Goal: Task Accomplishment & Management: Use online tool/utility

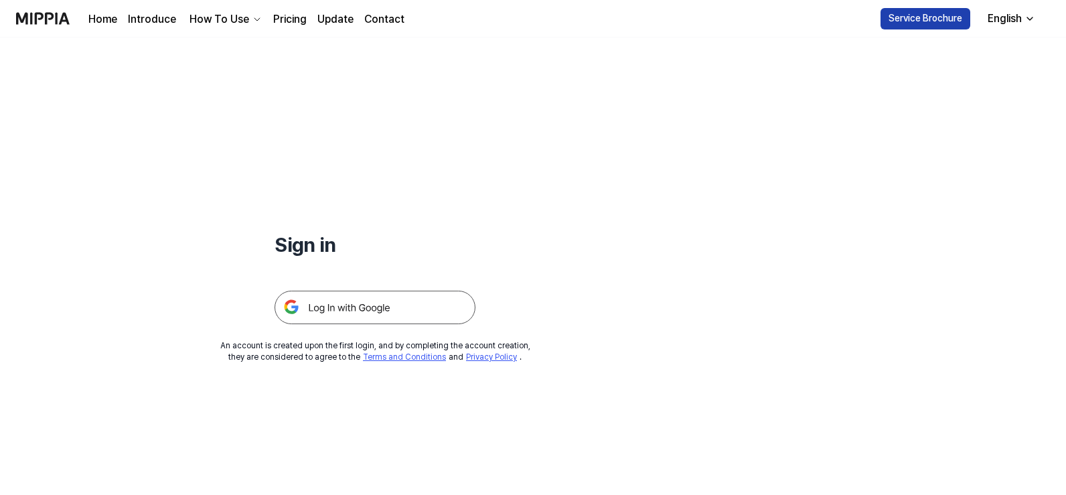
click at [968, 25] on button "Service Brochure" at bounding box center [926, 18] width 90 height 21
click at [995, 21] on div "English" at bounding box center [1005, 19] width 40 height 16
click at [393, 304] on img at bounding box center [375, 307] width 201 height 33
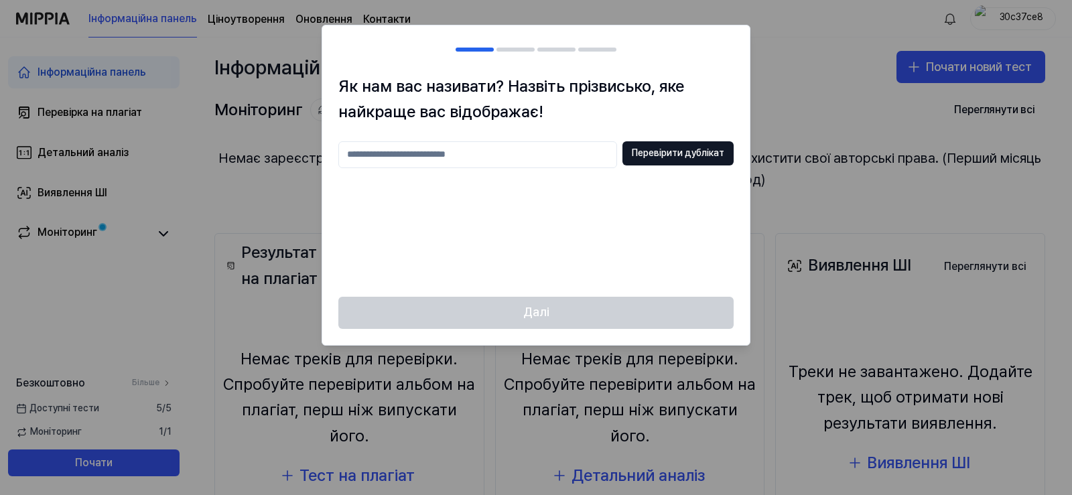
click at [487, 157] on input "text" at bounding box center [477, 154] width 279 height 27
type input "********"
click at [663, 157] on font "Перевірити дублікат" at bounding box center [678, 152] width 92 height 11
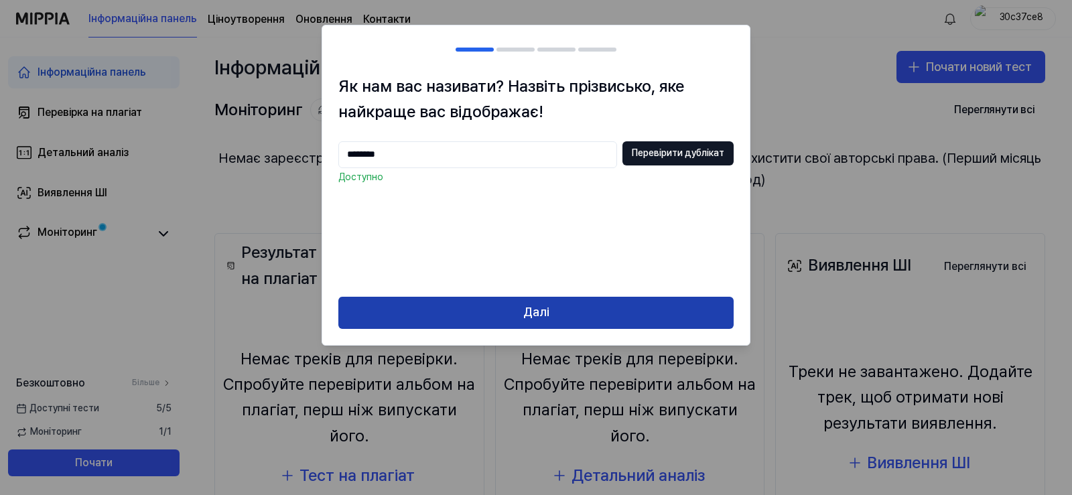
click at [519, 316] on button "Далі" at bounding box center [535, 313] width 395 height 32
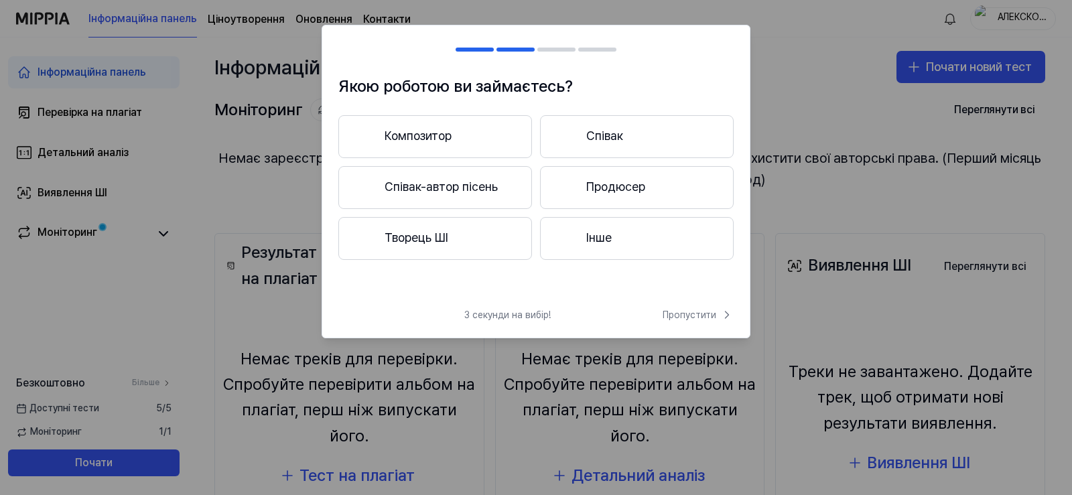
click at [437, 135] on font "Композитор" at bounding box center [417, 136] width 67 height 14
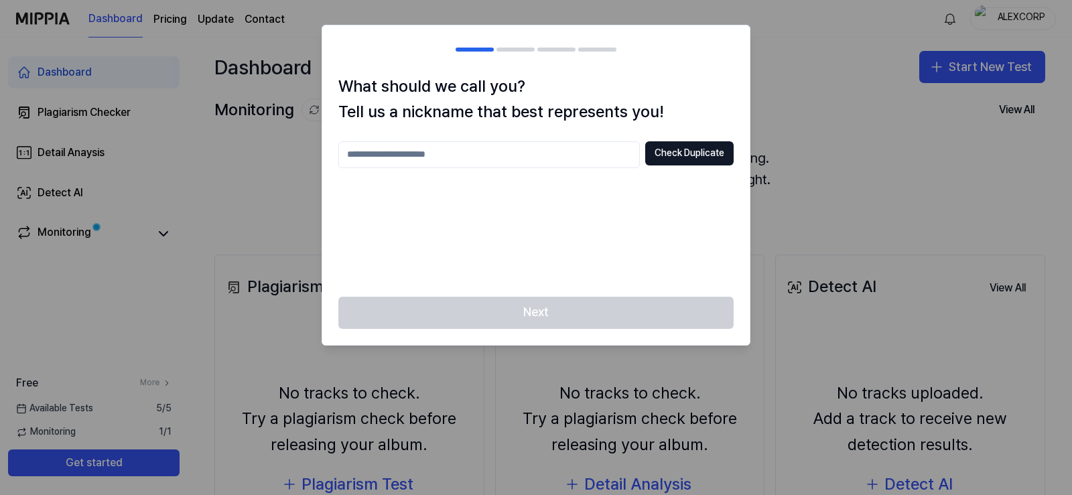
click at [585, 157] on input "text" at bounding box center [488, 154] width 301 height 27
type input "********"
click at [652, 154] on button "Check Duplicate" at bounding box center [689, 153] width 88 height 24
click at [788, 197] on div at bounding box center [536, 247] width 1072 height 495
click at [289, 126] on div at bounding box center [536, 247] width 1072 height 495
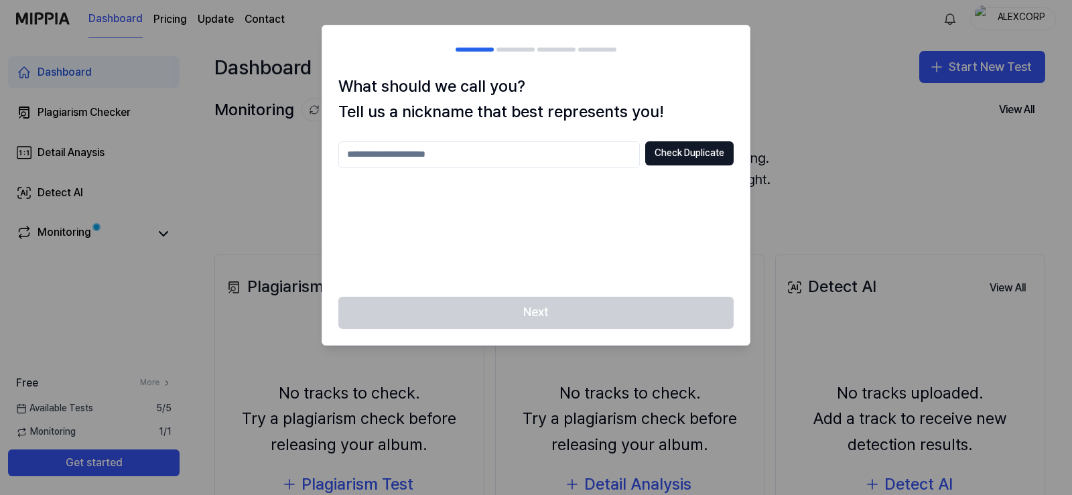
click at [502, 51] on div at bounding box center [515, 50] width 38 height 4
click at [533, 49] on div at bounding box center [515, 50] width 38 height 4
click at [437, 149] on input "text" at bounding box center [488, 154] width 301 height 27
type input "**********"
click at [661, 159] on button "Check Duplicate" at bounding box center [689, 153] width 88 height 24
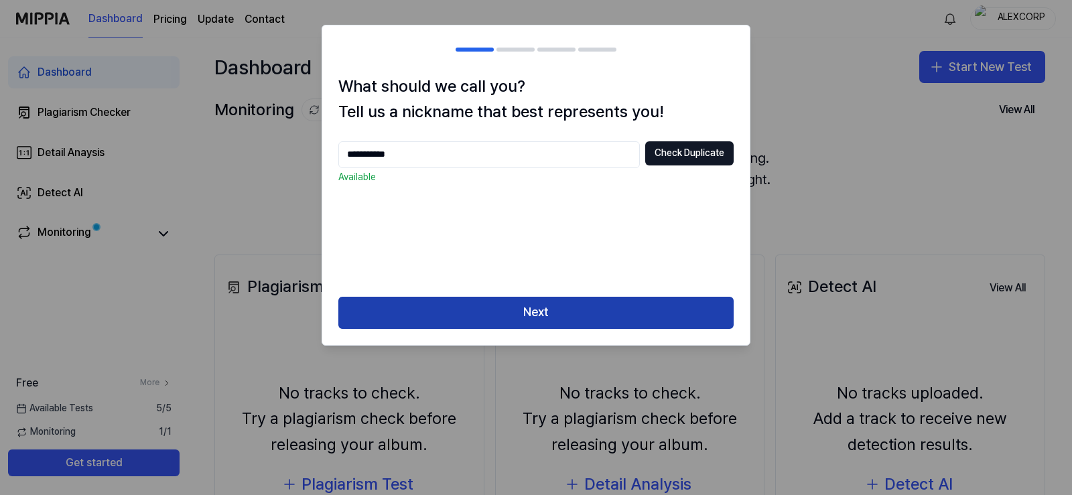
click at [501, 306] on button "Next" at bounding box center [535, 313] width 395 height 32
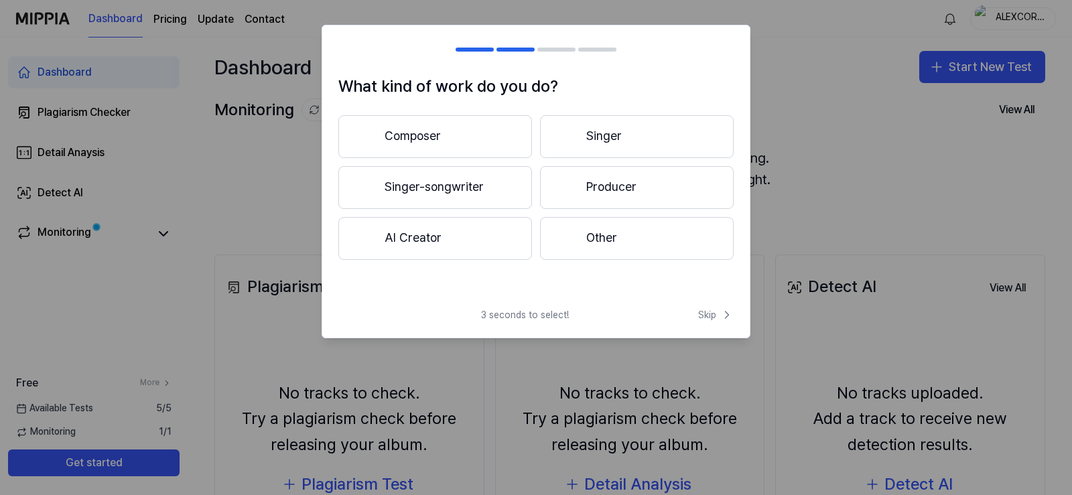
click at [458, 141] on button "Composer" at bounding box center [435, 136] width 194 height 43
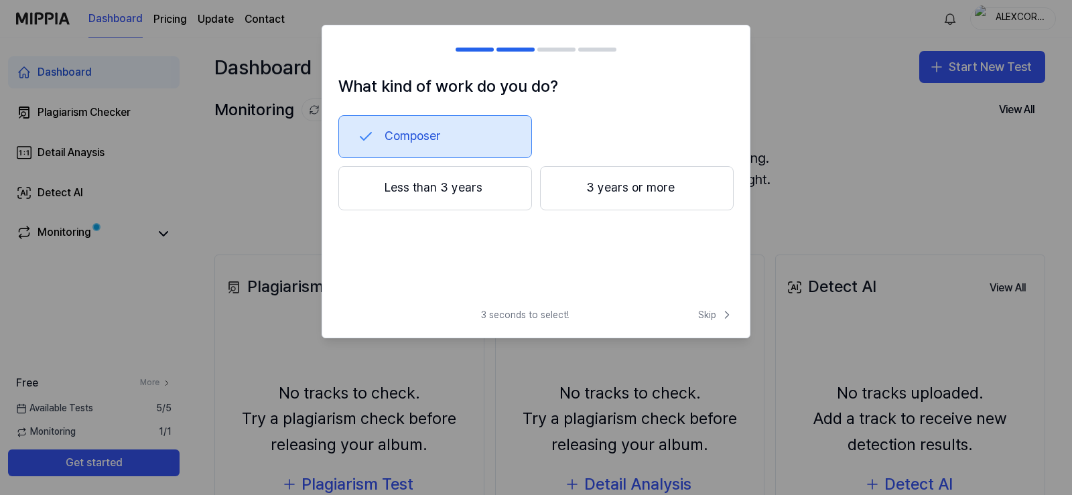
click at [605, 186] on button "3 years or more" at bounding box center [637, 188] width 194 height 44
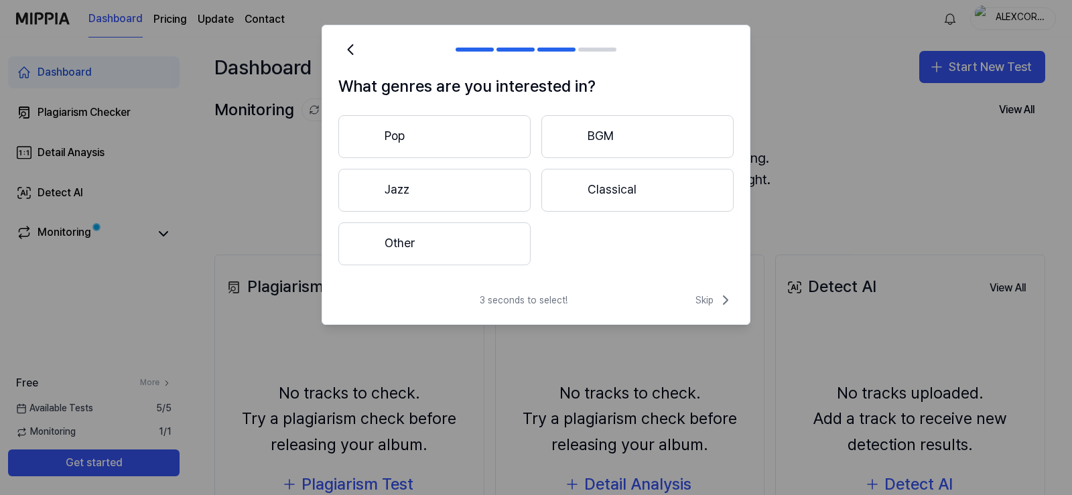
click at [441, 245] on button "Other" at bounding box center [434, 243] width 192 height 43
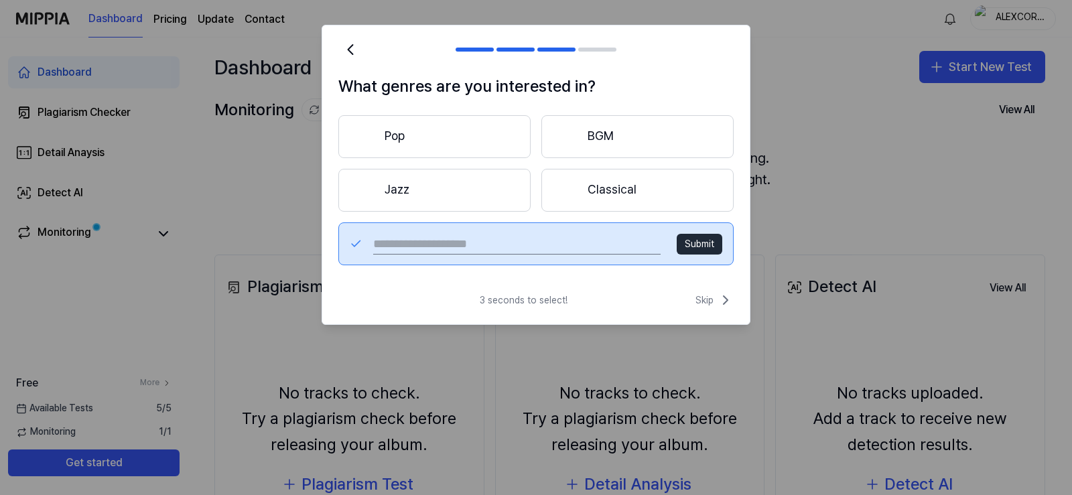
click at [540, 244] on input "text" at bounding box center [516, 243] width 287 height 21
type input "****"
click at [713, 248] on button "Submit" at bounding box center [699, 244] width 46 height 21
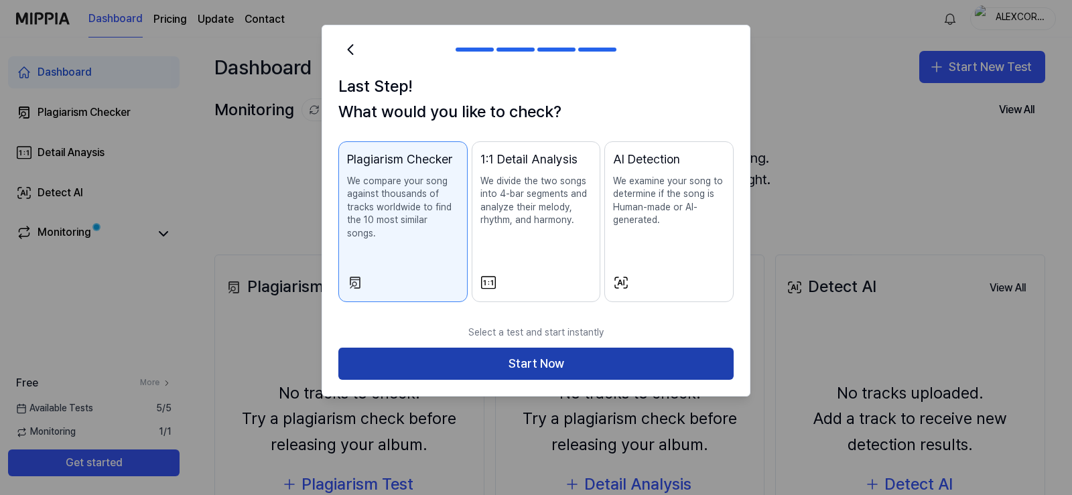
click at [617, 353] on button "Start Now" at bounding box center [535, 364] width 395 height 32
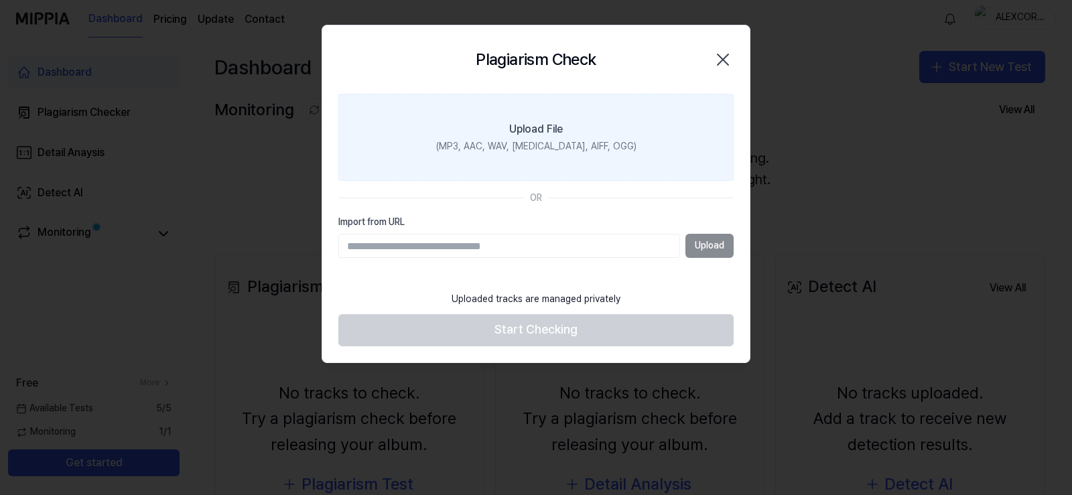
click at [538, 143] on div "(MP3, AAC, WAV, [MEDICAL_DATA], AIFF, OGG)" at bounding box center [536, 146] width 200 height 13
click at [0, 0] on input "Upload File (MP3, AAC, WAV, [MEDICAL_DATA], AIFF, OGG)" at bounding box center [0, 0] width 0 height 0
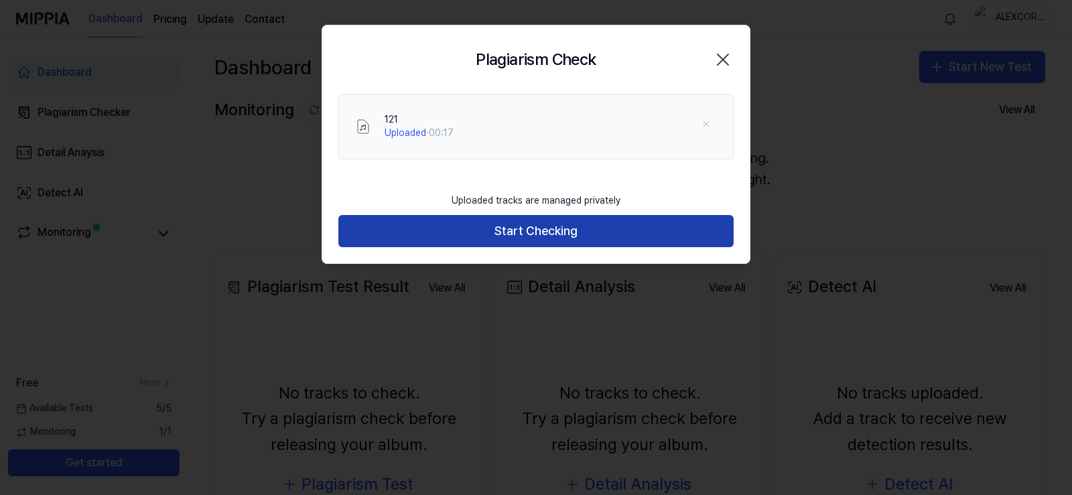
click at [514, 227] on button "Start Checking" at bounding box center [535, 231] width 395 height 32
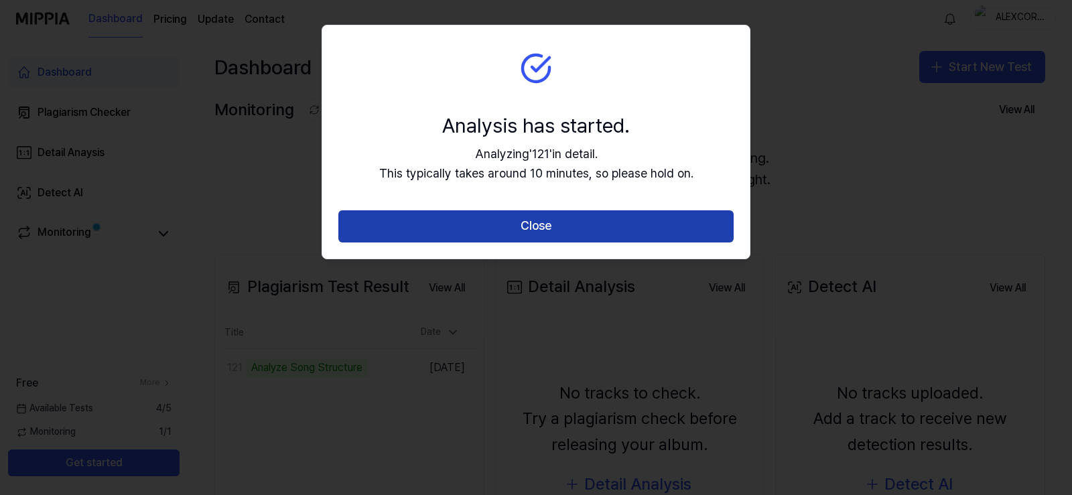
click at [567, 229] on button "Close" at bounding box center [535, 226] width 395 height 32
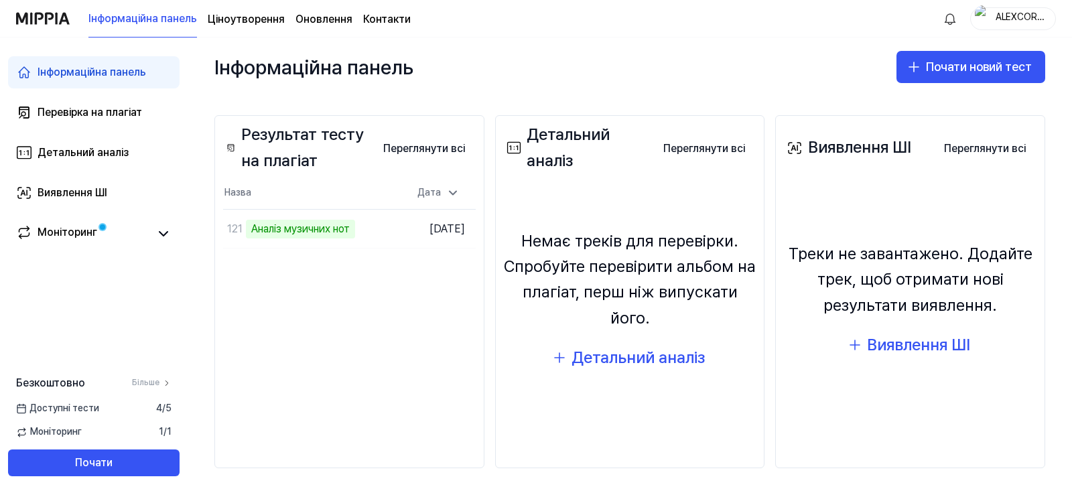
scroll to position [118, 0]
click at [588, 40] on div "Інформаційна панель Почати новий тест" at bounding box center [630, 67] width 884 height 59
click at [312, 494] on html "Інформаційна панель Ціноутворення Оновлення Контакти ALEXCORP_UA Інформаційна п…" at bounding box center [536, 247] width 1072 height 495
click at [316, 234] on font "Перейти до результатів" at bounding box center [339, 228] width 107 height 11
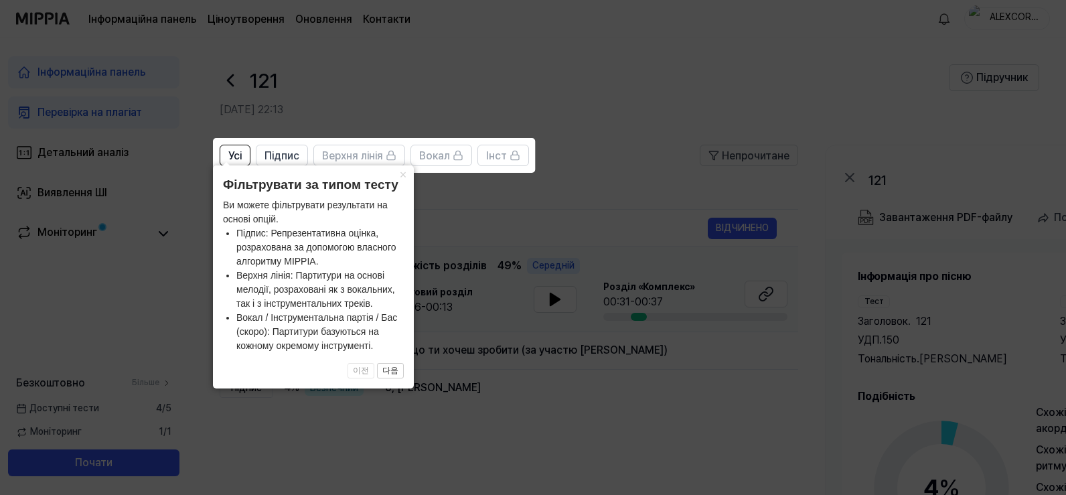
click at [493, 300] on icon at bounding box center [536, 247] width 1072 height 495
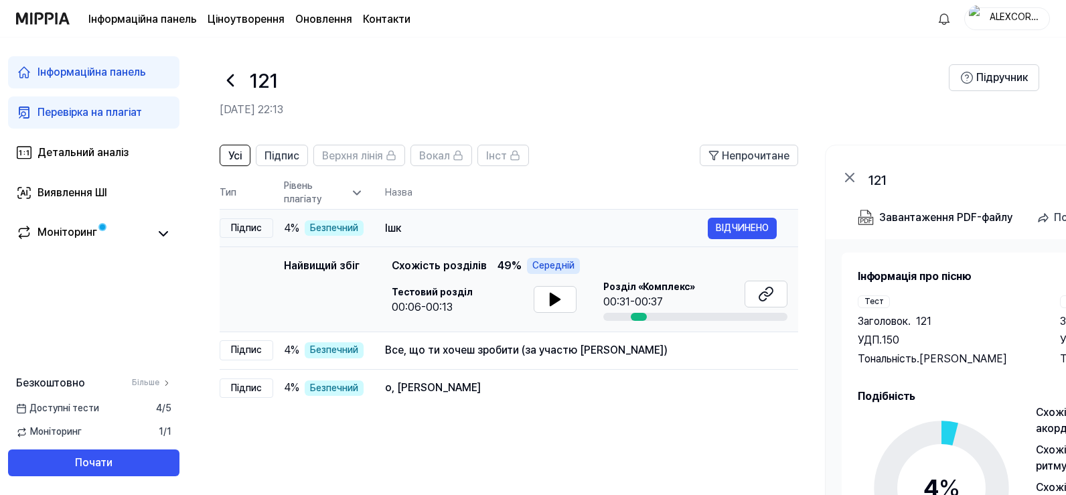
click at [499, 239] on td "Ішк ВІДЧИНЕНО" at bounding box center [581, 229] width 435 height 38
click at [107, 236] on link "Моніторинг" at bounding box center [83, 233] width 134 height 19
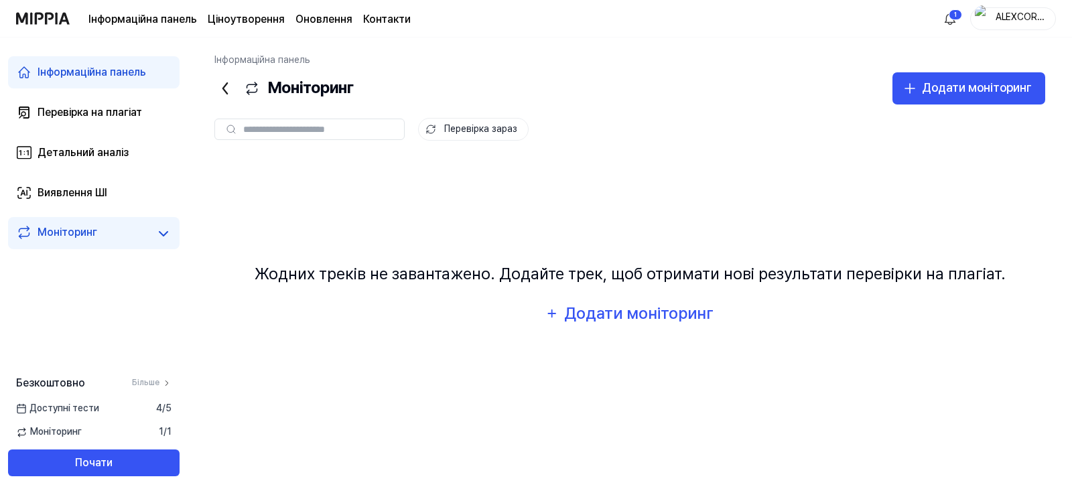
click at [39, 228] on font "Моніторинг" at bounding box center [68, 232] width 60 height 13
click at [108, 110] on font "Перевірка на плагіат" at bounding box center [90, 112] width 104 height 13
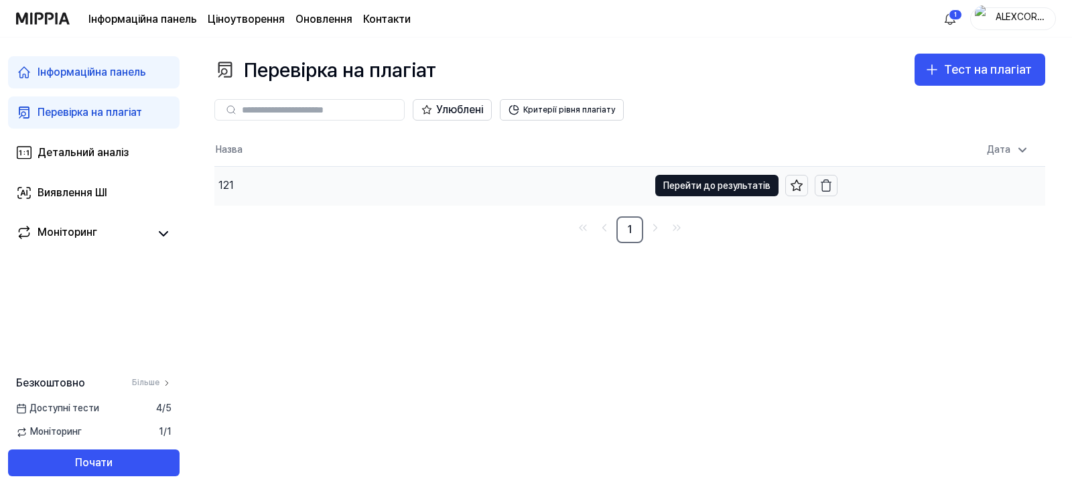
click at [236, 189] on div "121" at bounding box center [431, 186] width 434 height 38
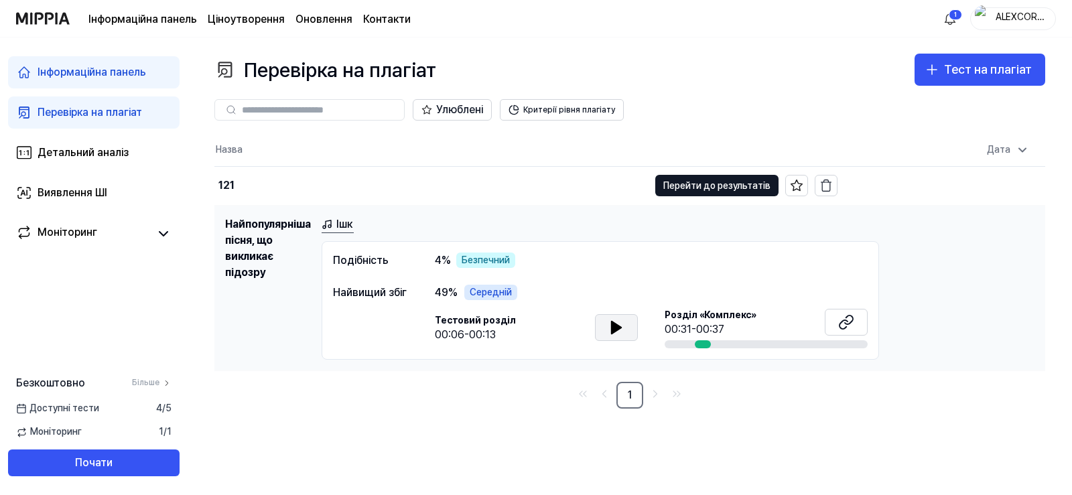
click at [616, 332] on icon at bounding box center [616, 327] width 16 height 16
click at [338, 225] on font "Ішк" at bounding box center [344, 224] width 16 height 13
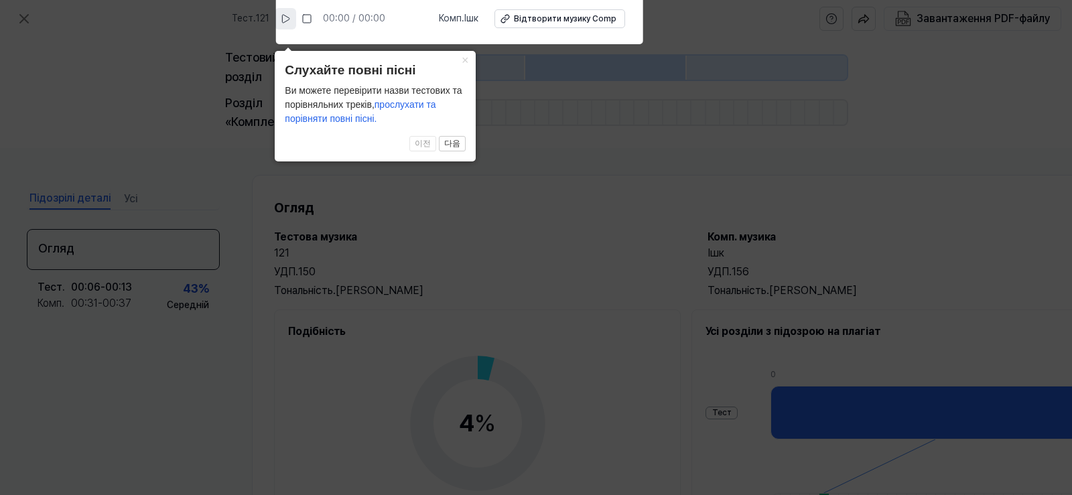
click at [291, 23] on icon at bounding box center [285, 18] width 11 height 11
click at [292, 23] on icon at bounding box center [286, 18] width 11 height 11
click at [312, 17] on icon at bounding box center [308, 18] width 11 height 11
click at [550, 240] on icon at bounding box center [536, 244] width 1072 height 502
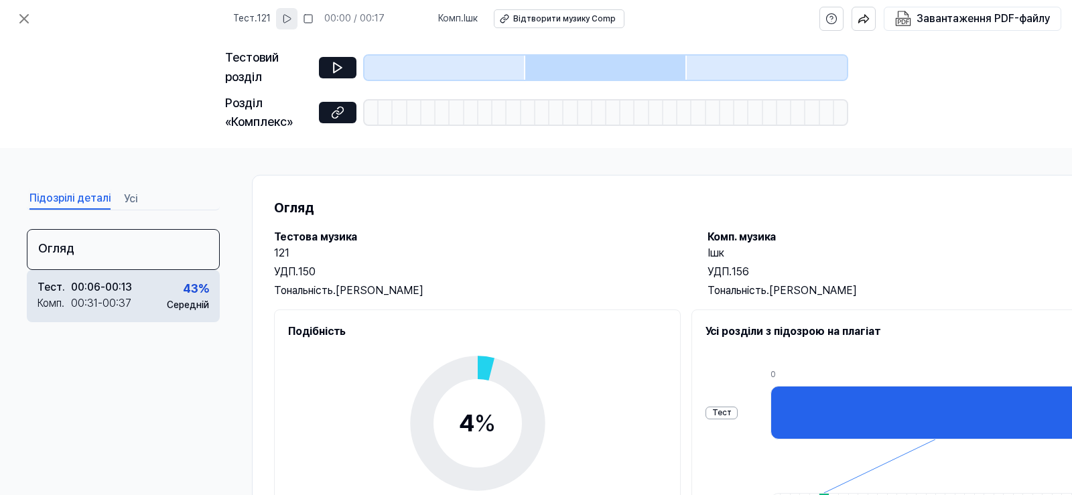
click at [194, 300] on font "Середній" at bounding box center [188, 304] width 42 height 11
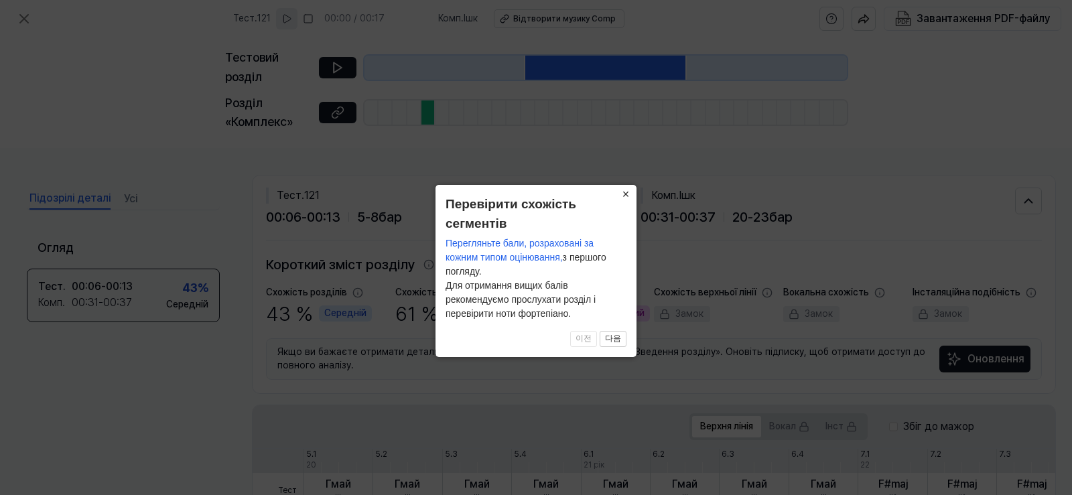
click at [630, 197] on button "×" at bounding box center [625, 194] width 21 height 19
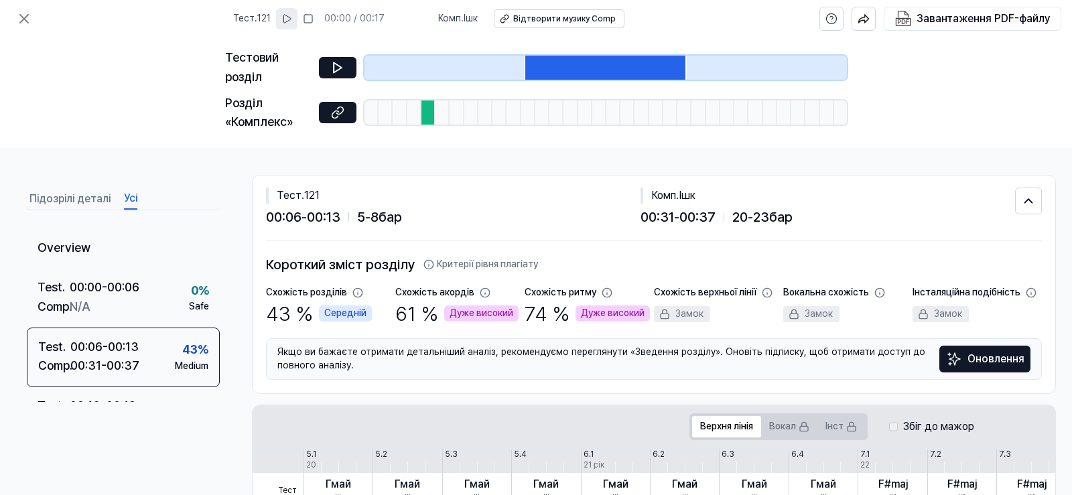
click at [129, 204] on font "Усі" at bounding box center [130, 198] width 13 height 13
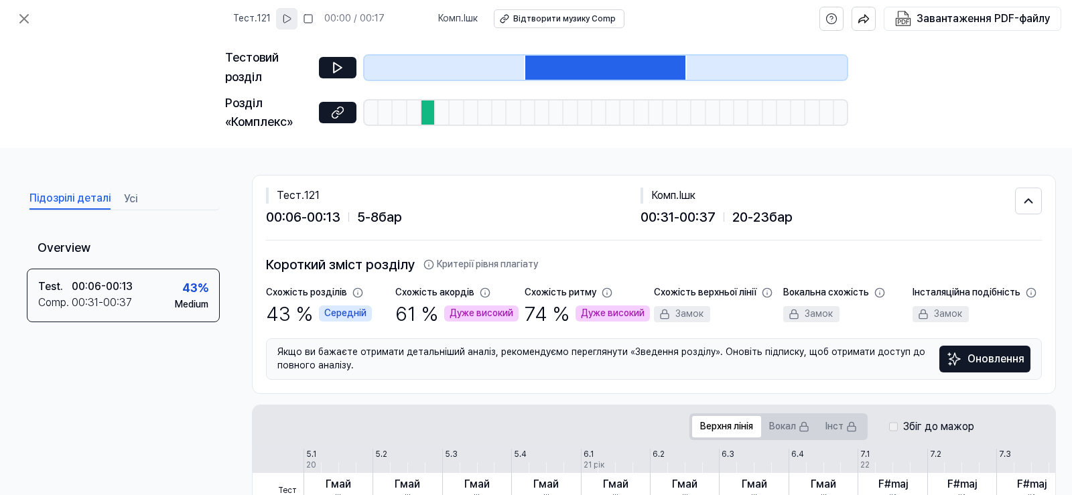
click at [68, 193] on font "Підозрілі деталі" at bounding box center [69, 198] width 81 height 13
click at [340, 116] on icon at bounding box center [337, 112] width 13 height 13
click at [133, 198] on font "Усі" at bounding box center [130, 198] width 13 height 13
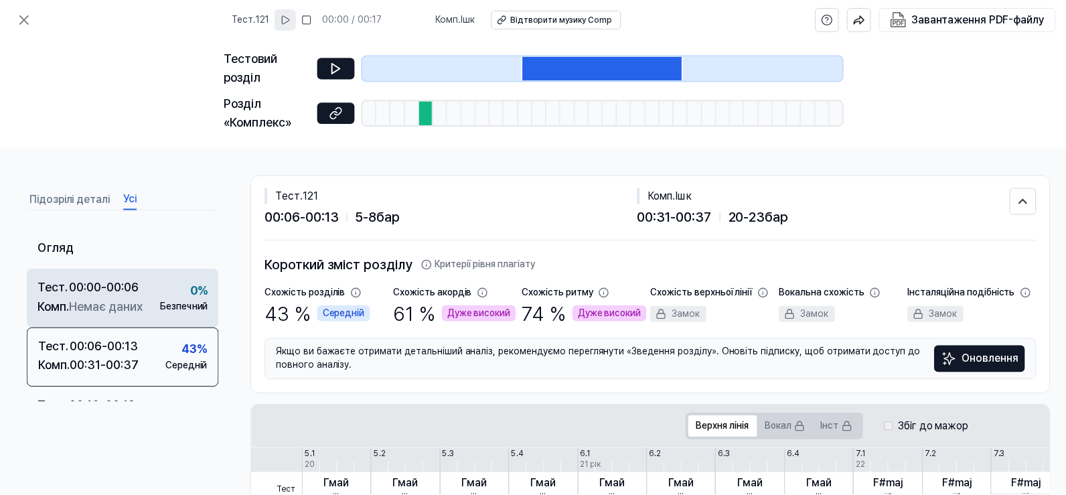
scroll to position [107, 0]
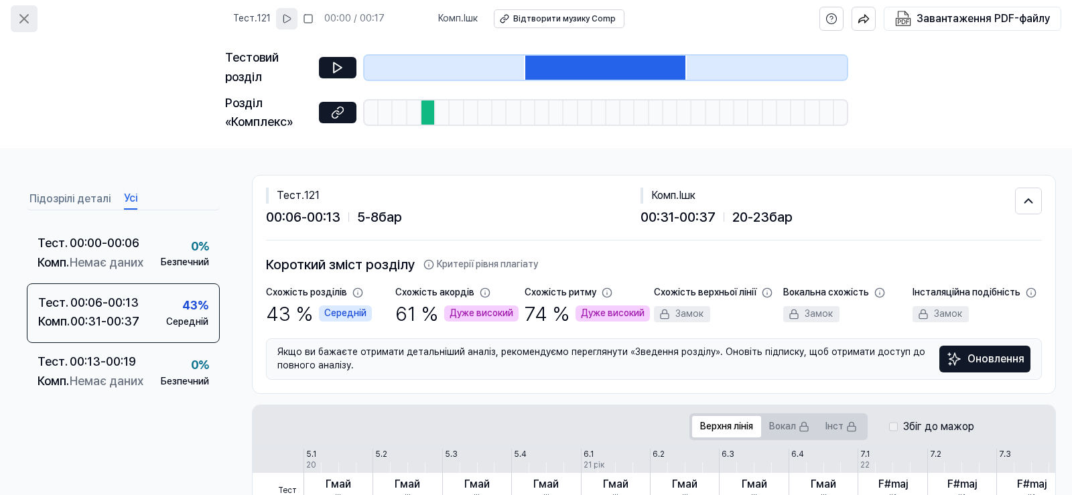
click at [24, 13] on icon at bounding box center [24, 19] width 16 height 16
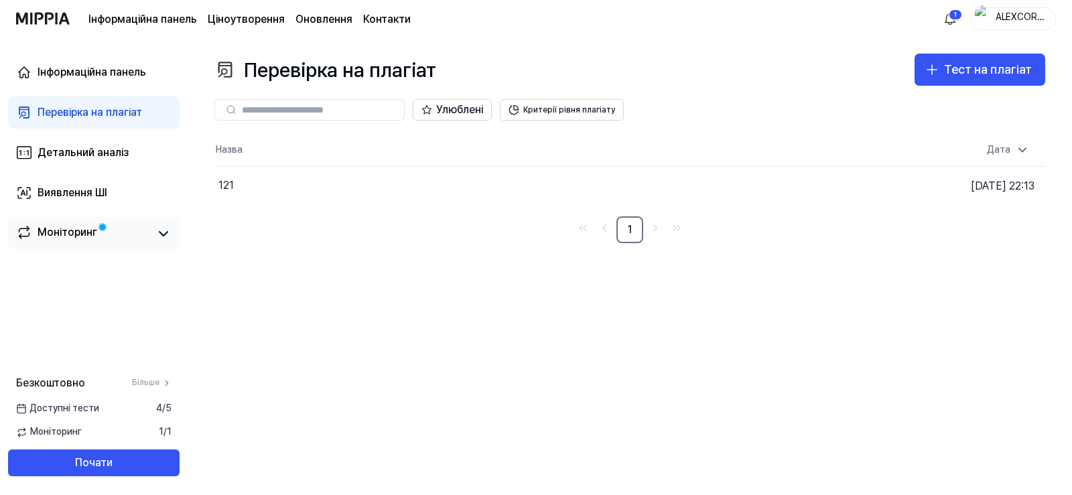
click at [64, 217] on div "Моніторинг" at bounding box center [93, 233] width 171 height 32
click at [64, 224] on div "Моніторинг" at bounding box center [93, 233] width 171 height 32
click at [67, 240] on div "Моніторинг" at bounding box center [68, 233] width 60 height 19
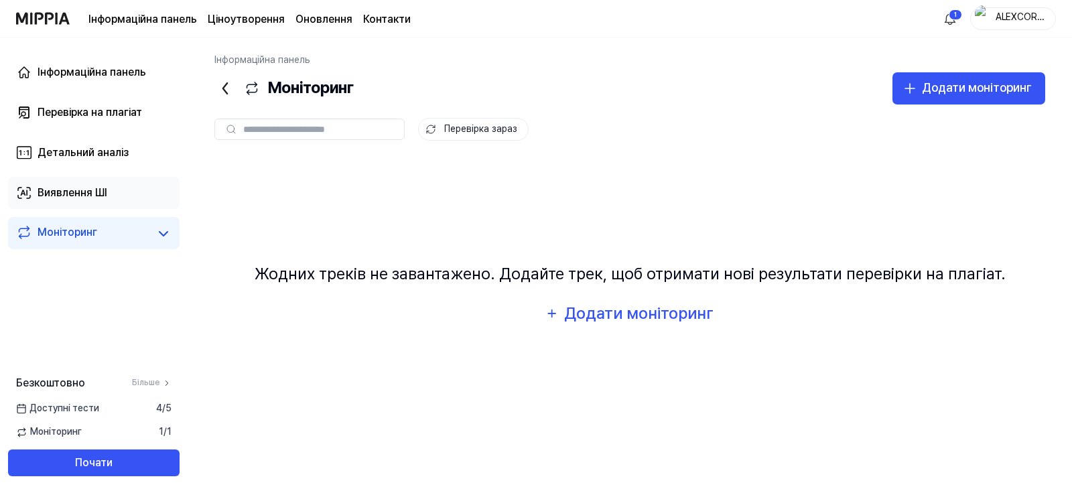
click at [80, 203] on link "Виявлення ШІ" at bounding box center [93, 193] width 171 height 32
click at [167, 232] on icon at bounding box center [163, 234] width 16 height 16
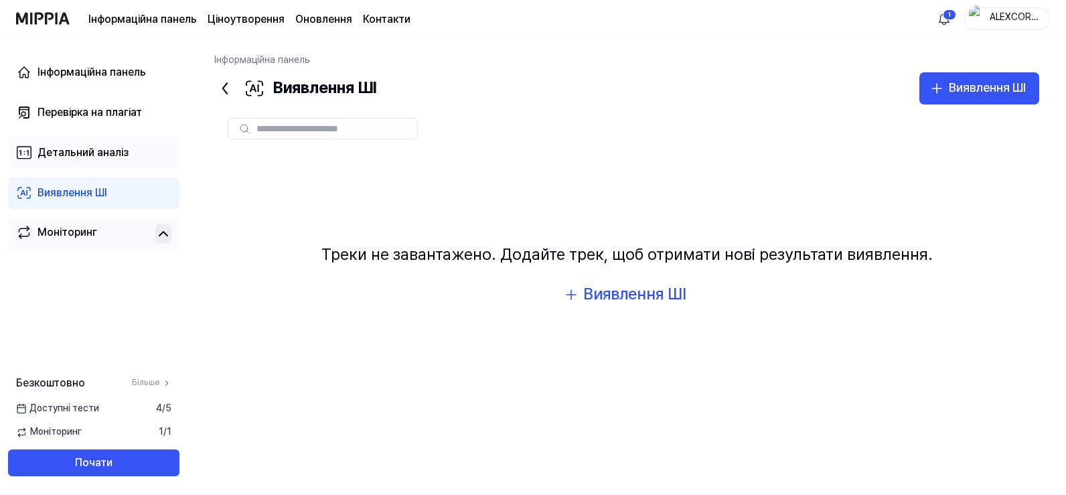
click at [80, 149] on font "Детальний аналіз" at bounding box center [83, 152] width 91 height 13
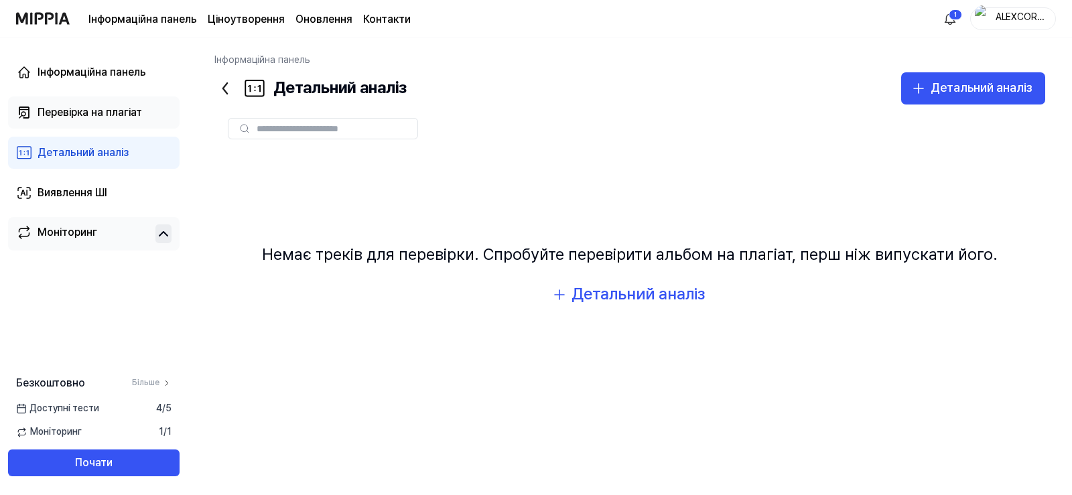
click at [99, 119] on div "Перевірка на плагіат" at bounding box center [90, 112] width 104 height 16
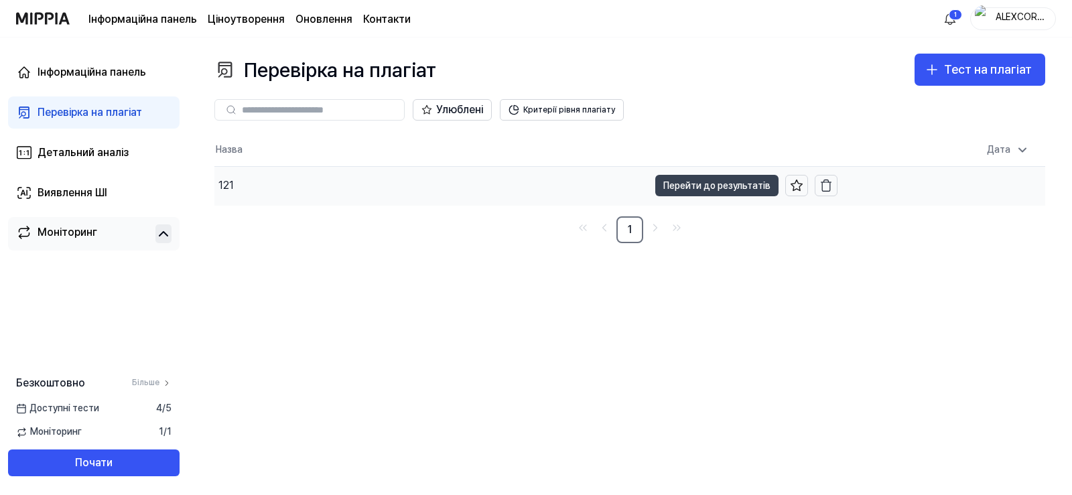
click at [686, 188] on font "Перейти до результатів" at bounding box center [716, 185] width 107 height 11
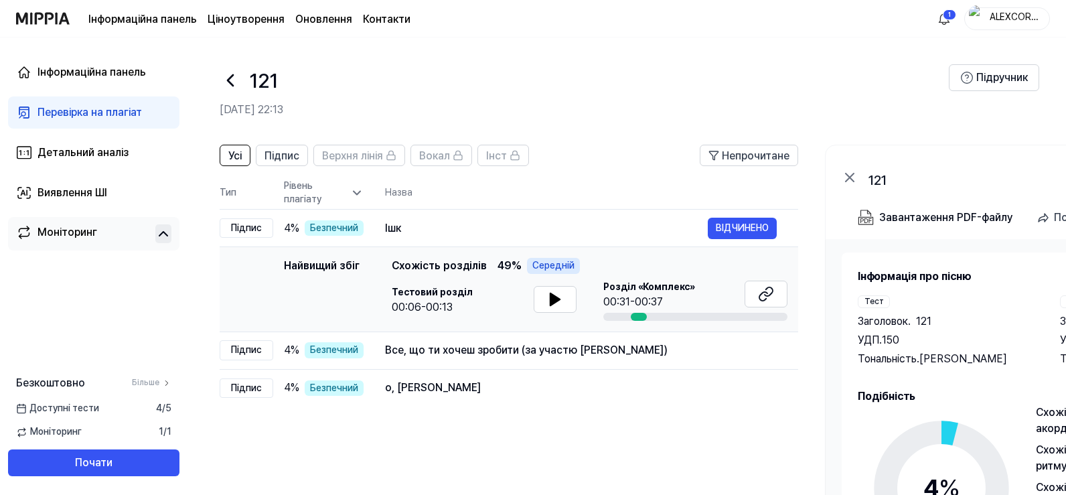
scroll to position [134, 0]
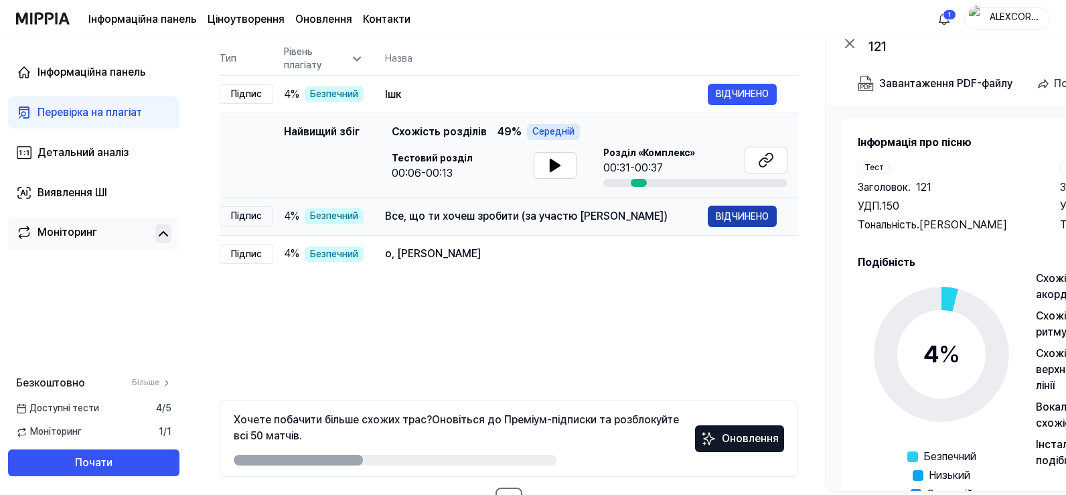
click at [751, 214] on font "ВІДЧИНЕНО" at bounding box center [742, 216] width 53 height 11
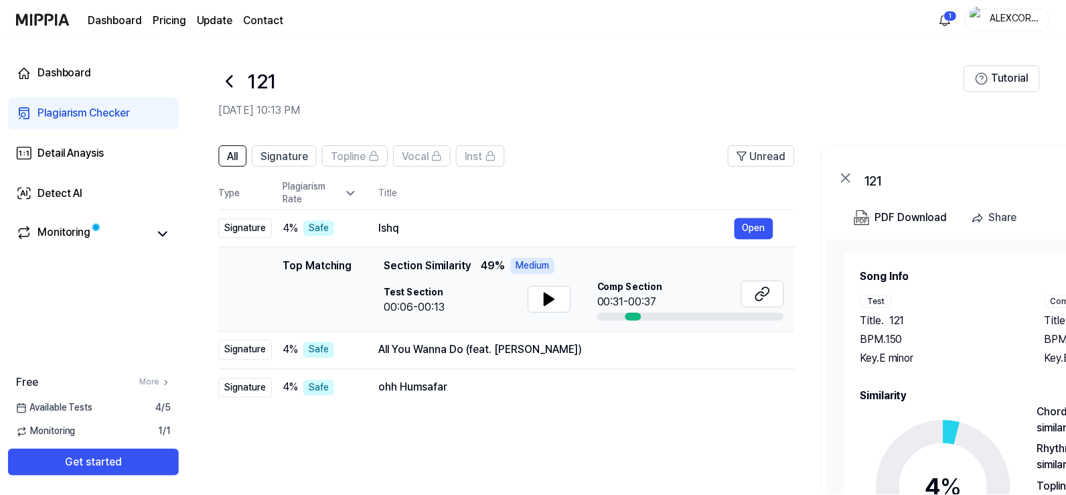
scroll to position [134, 0]
